Goal: Find specific page/section: Find specific page/section

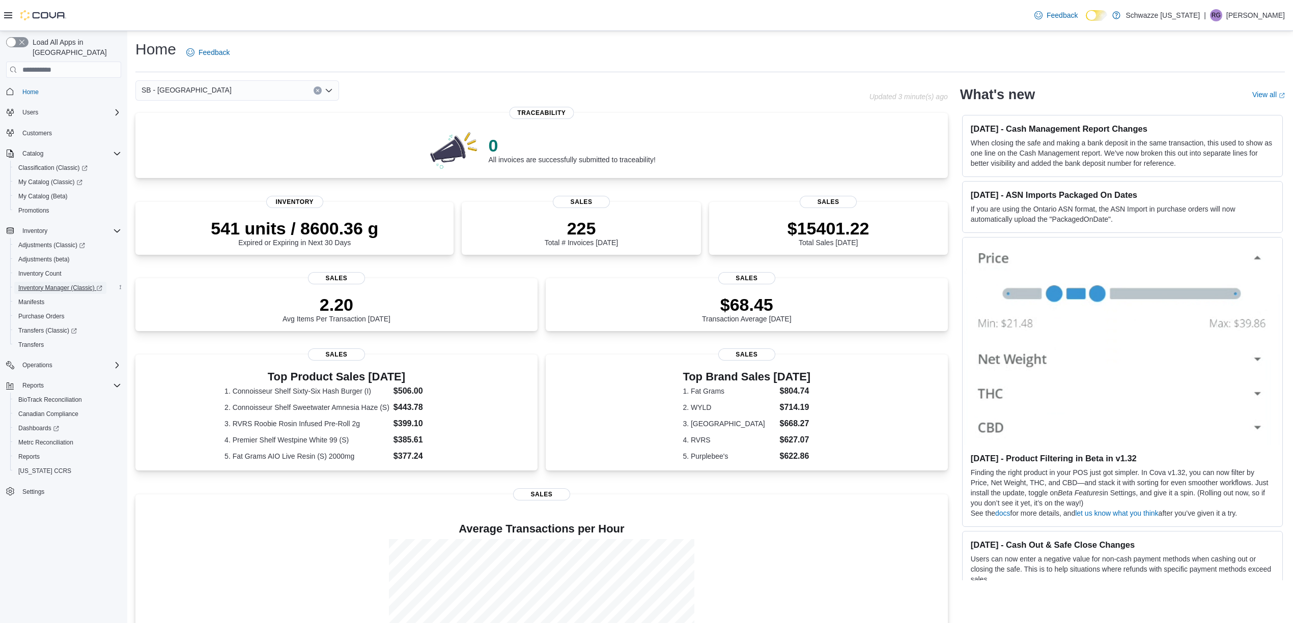
click at [60, 284] on span "Inventory Manager (Classic)" at bounding box center [60, 288] width 84 height 8
click at [70, 282] on span "Inventory Manager (Classic)" at bounding box center [60, 288] width 84 height 12
